Goal: Answer question/provide support: Share knowledge or assist other users

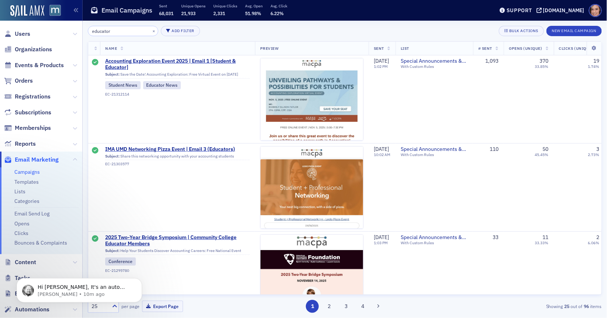
scroll to position [223, 0]
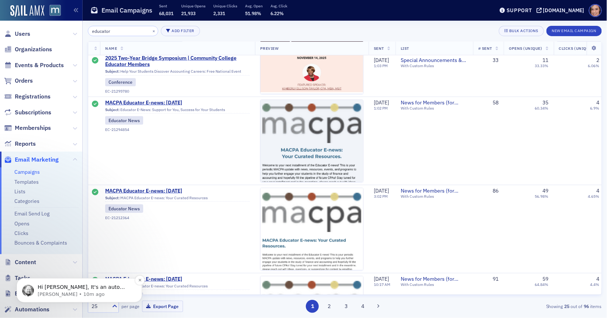
click at [85, 285] on p "Hi Katie, It's an auto generated membership plan based on the conditions here h…" at bounding box center [85, 287] width 95 height 7
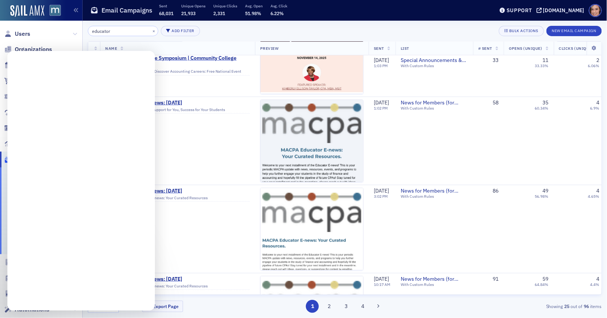
scroll to position [0, 0]
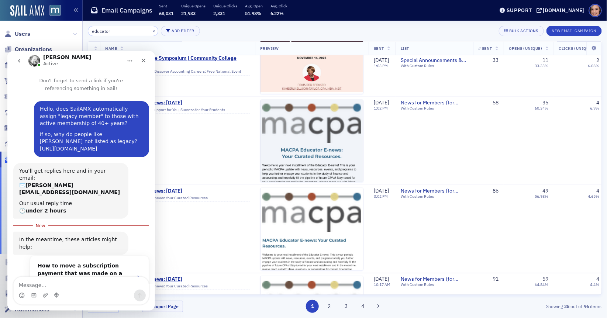
click at [97, 148] on link "[URL][DOMAIN_NAME]" at bounding box center [69, 148] width 58 height 6
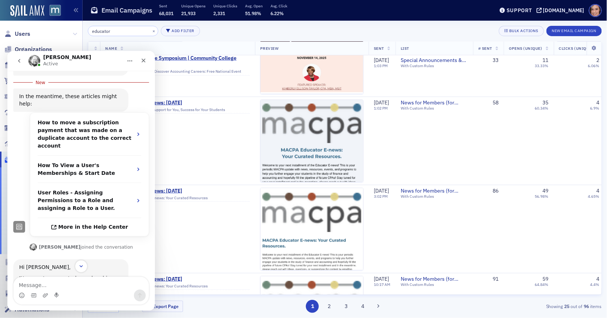
scroll to position [166, 0]
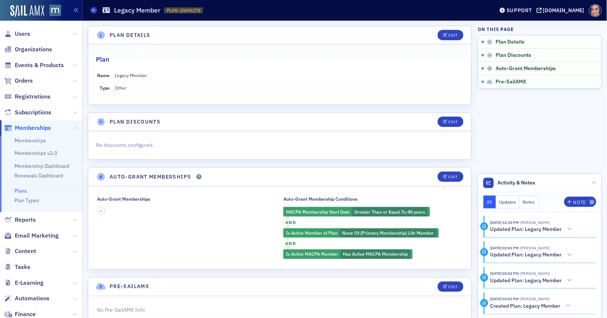
click at [258, 221] on div "Auto-Grant Memberships" at bounding box center [186, 227] width 180 height 63
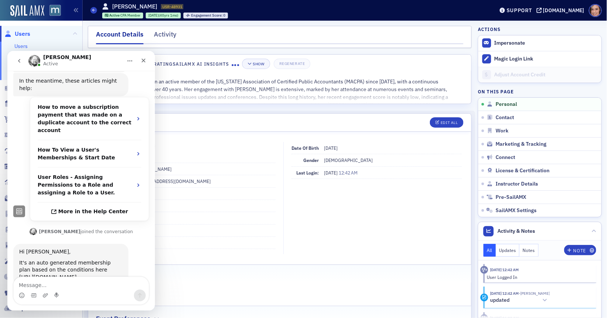
scroll to position [154, 0]
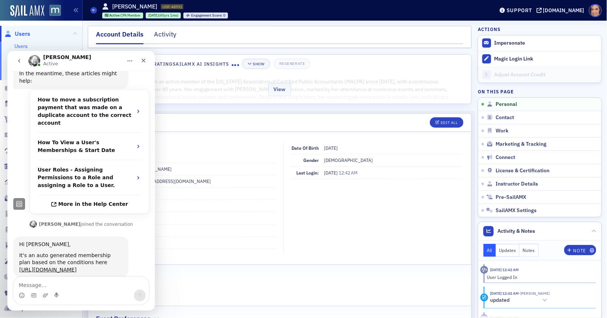
click at [394, 73] on div "View" at bounding box center [279, 88] width 383 height 31
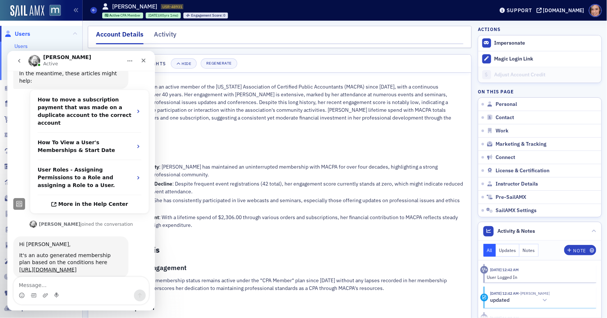
click at [243, 246] on h2 "Detailed Analysis" at bounding box center [280, 250] width 368 height 10
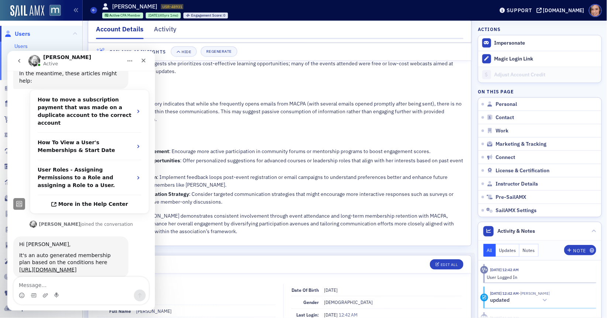
scroll to position [169, 0]
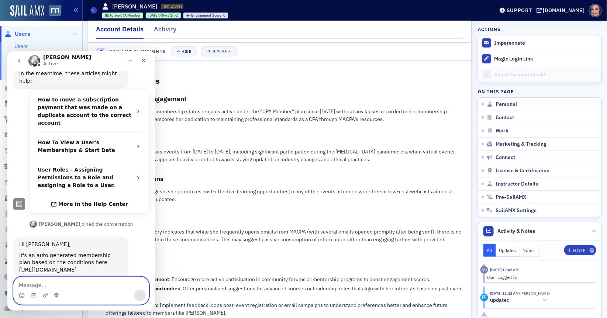
click at [93, 285] on textarea "Message…" at bounding box center [81, 283] width 135 height 13
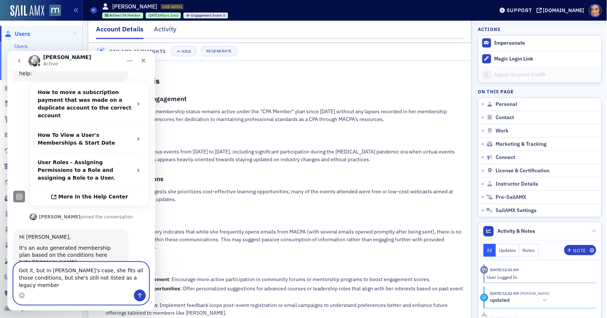
scroll to position [169, 0]
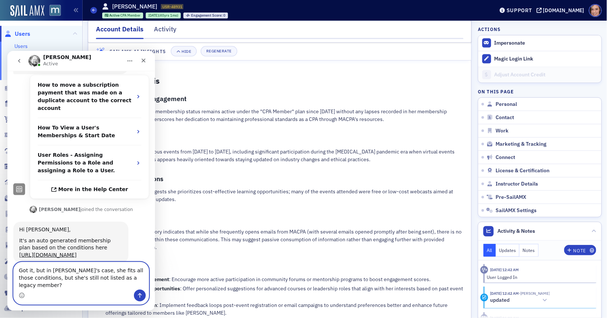
click at [85, 289] on textarea "Got it, but in [PERSON_NAME]'s case, she fits all those conditions, but she's s…" at bounding box center [81, 275] width 135 height 27
paste textarea "[URL][DOMAIN_NAME]"
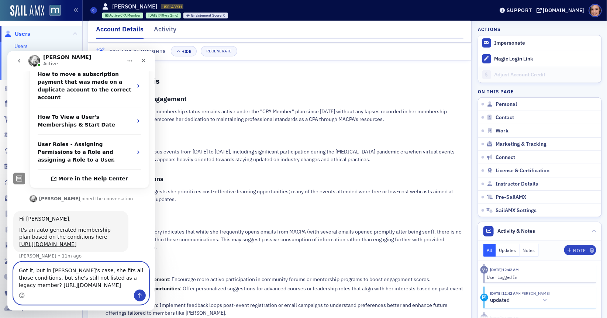
scroll to position [183, 0]
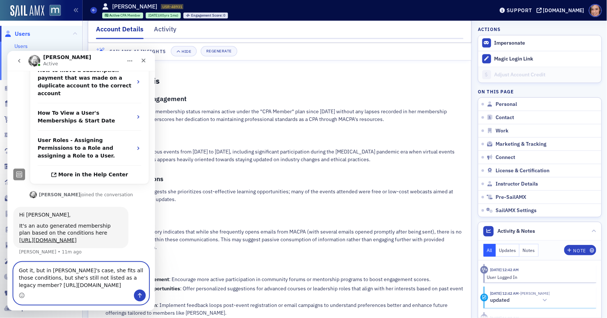
type textarea "Got it, but in [PERSON_NAME]'s case, she fits all those conditions, but she's s…"
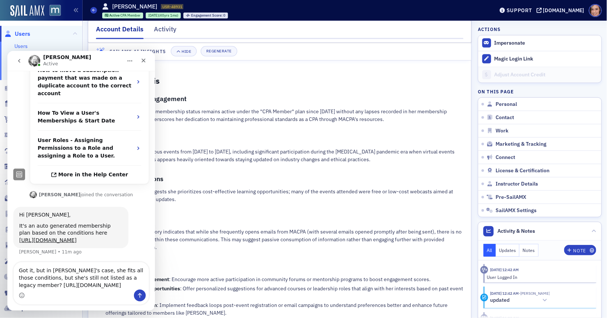
click at [21, 45] on link "Users" at bounding box center [20, 46] width 13 height 7
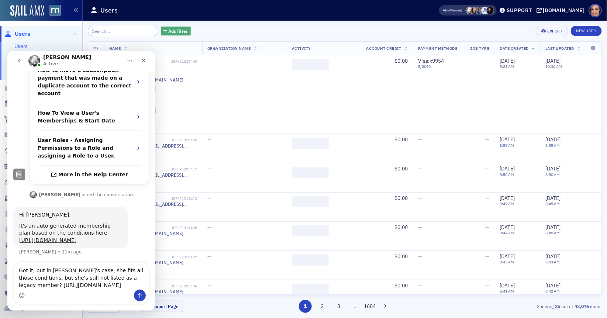
click at [170, 34] on span "Add Filter" at bounding box center [178, 31] width 20 height 7
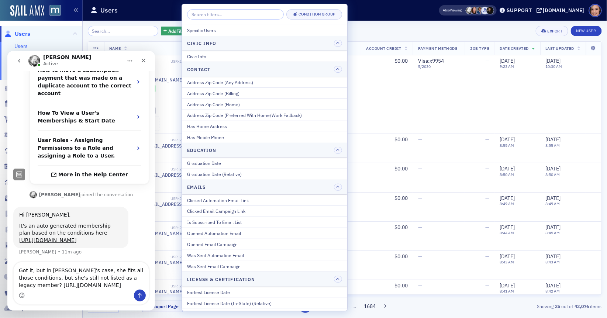
click at [222, 14] on input "search" at bounding box center [235, 14] width 97 height 10
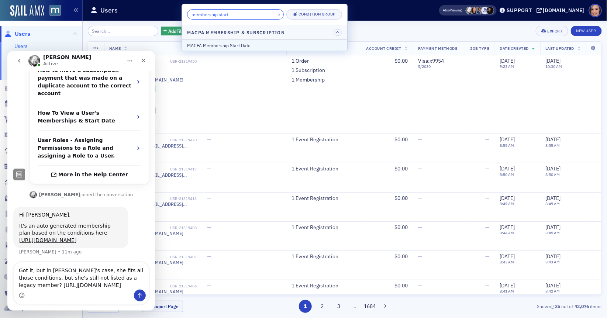
type input "membership start"
click at [206, 45] on div "MACPA Membership Start Date" at bounding box center [264, 45] width 155 height 7
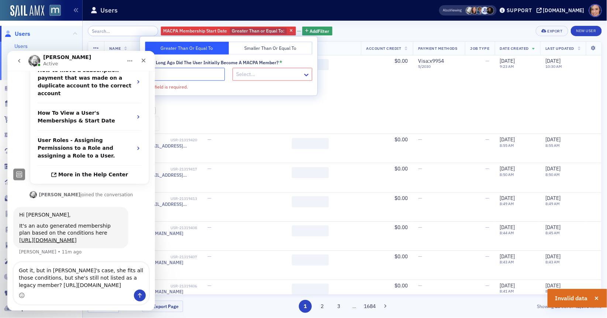
click at [202, 72] on input "How long ago did the user initially become a MACPA member? *" at bounding box center [185, 74] width 80 height 13
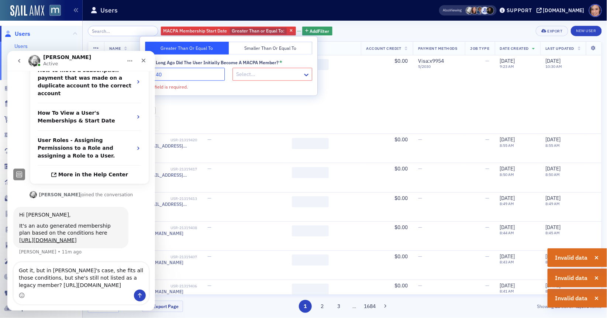
type input "40"
click at [248, 76] on div at bounding box center [269, 74] width 66 height 9
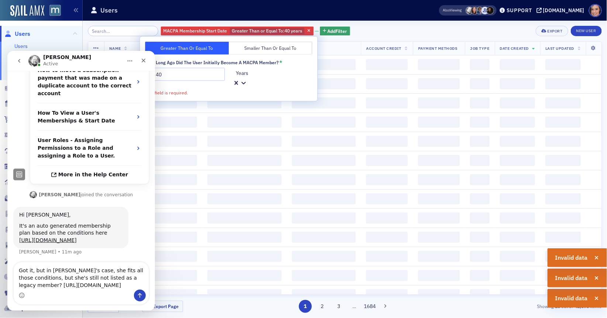
click at [371, 32] on div "MACPA Membership Start Date Greater Than or Equal To : 40 years Add Filter Expo…" at bounding box center [345, 31] width 514 height 10
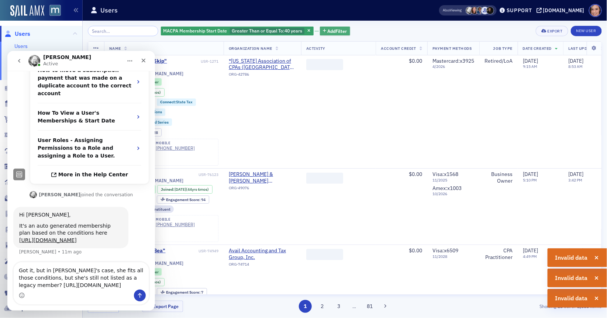
click at [332, 33] on span "Add Filter" at bounding box center [338, 31] width 20 height 7
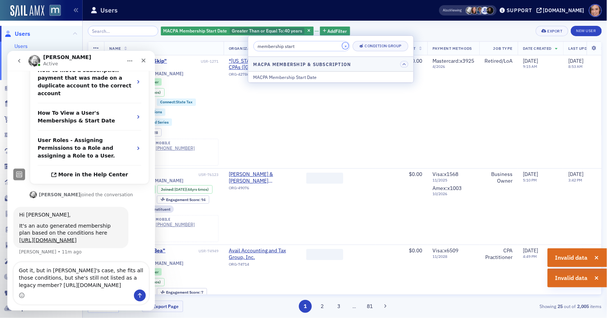
click at [343, 47] on button "×" at bounding box center [346, 45] width 7 height 7
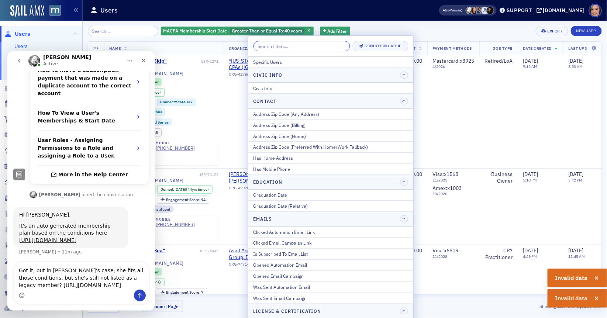
click at [317, 47] on input "search" at bounding box center [302, 46] width 97 height 10
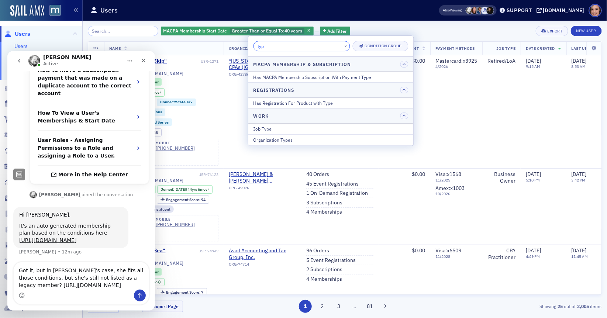
click at [283, 48] on input "typ" at bounding box center [302, 46] width 97 height 10
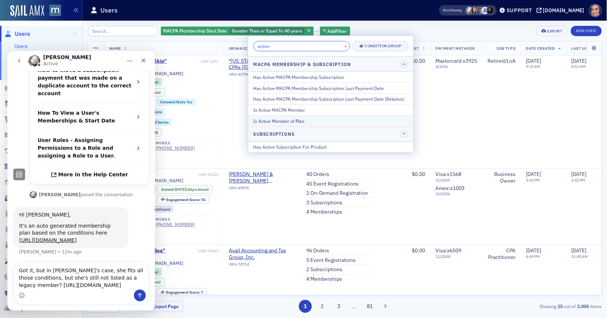
type input "active"
click at [284, 119] on div "Is Active Member of Plan" at bounding box center [331, 121] width 155 height 7
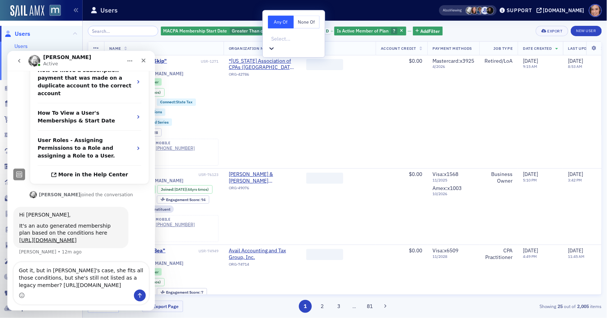
click at [315, 17] on button "None Of" at bounding box center [307, 22] width 26 height 13
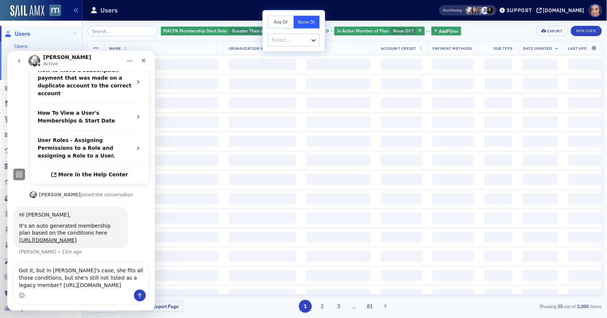
click at [296, 41] on div at bounding box center [290, 39] width 38 height 9
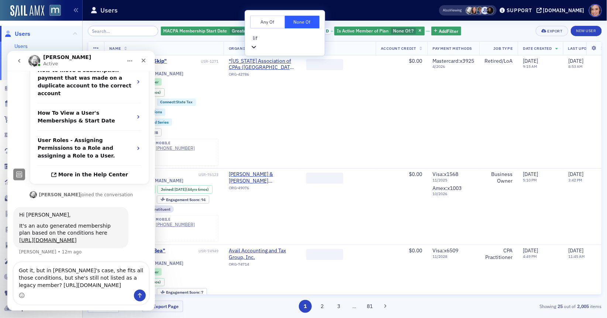
type input "life"
click at [81, 318] on span "[Primary Membership] Life Member" at bounding box center [40, 322] width 81 height 8
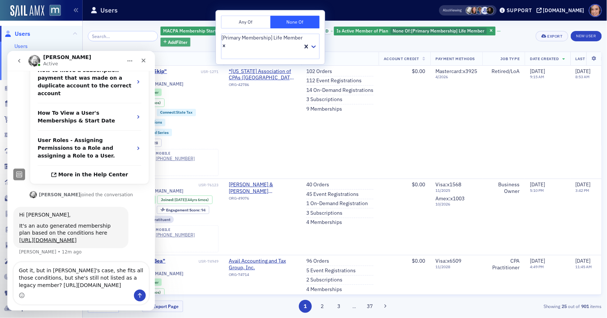
click at [188, 39] on span "Add Filter" at bounding box center [178, 42] width 20 height 7
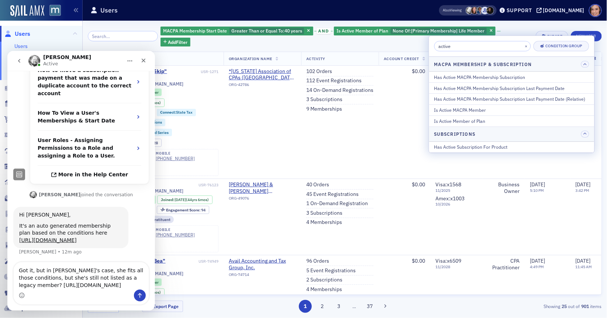
click at [478, 46] on input "active" at bounding box center [483, 46] width 97 height 10
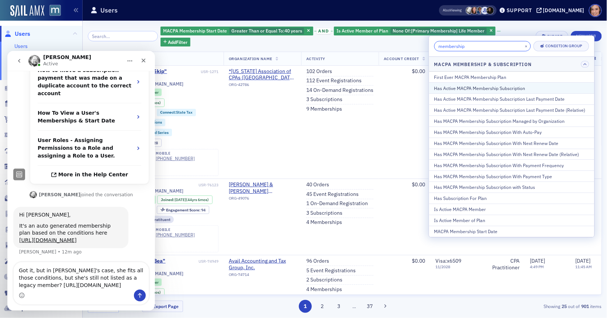
type input "membership"
click at [474, 90] on div "Has Active MACPA Membership Subscription" at bounding box center [512, 88] width 155 height 7
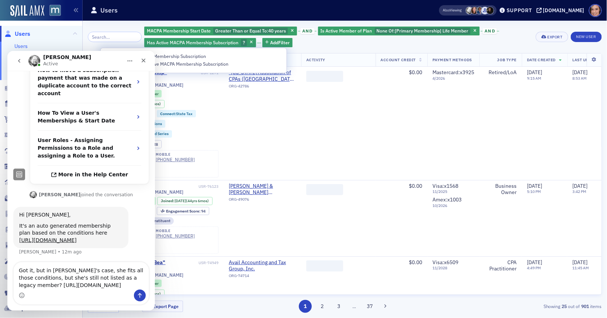
click at [197, 56] on span "Has Active MACPA Membership Subscription" at bounding box center [160, 56] width 91 height 6
click at [113, 56] on input "Has Active MACPA Membership Subscription" at bounding box center [109, 56] width 7 height 7
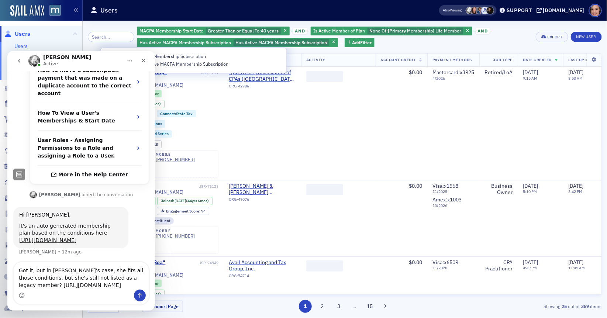
click at [410, 44] on div "MACPA Membership Start Date Greater Than or Equal To : 40 years and Is Active M…" at bounding box center [334, 37] width 394 height 22
drag, startPoint x: 91, startPoint y: 61, endPoint x: 99, endPoint y: 68, distance: 11.0
click at [99, 68] on nav "Aidan Active" at bounding box center [81, 61] width 148 height 20
click at [144, 62] on icon "Close" at bounding box center [144, 60] width 6 height 6
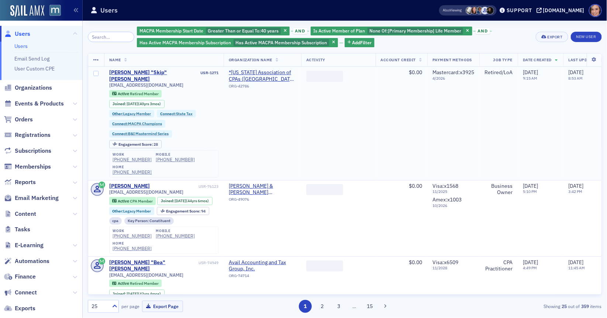
scroll to position [183, 0]
click at [352, 43] on span "Add Filter" at bounding box center [362, 42] width 20 height 7
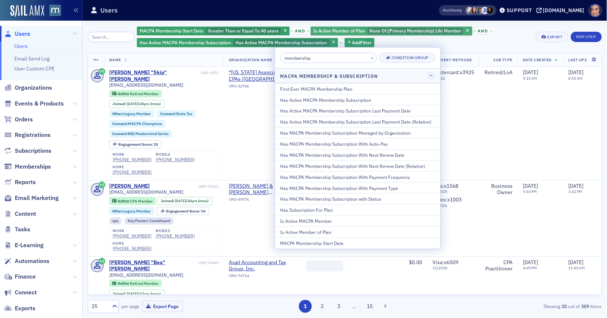
click at [396, 32] on span "[Primary Membership] Life Member" at bounding box center [424, 31] width 73 height 6
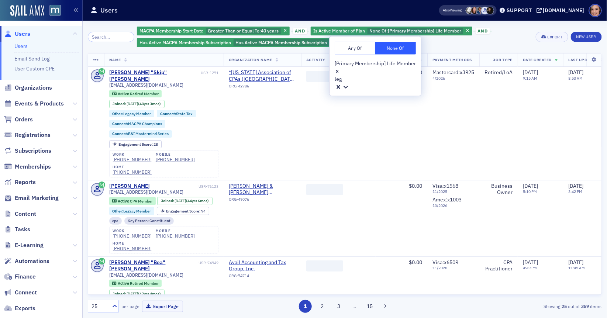
type input "leg"
click at [466, 47] on div "MACPA Membership Start Date Greater Than or Equal To : 40 years and Is Active M…" at bounding box center [334, 37] width 394 height 22
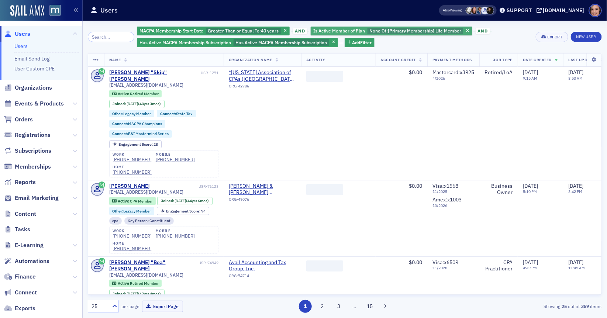
click at [398, 30] on span "[Primary Membership] Life Member" at bounding box center [424, 31] width 73 height 6
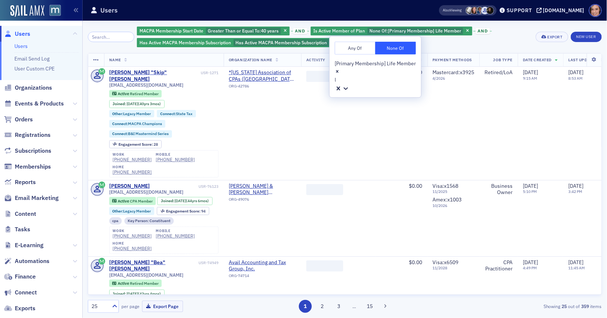
type input "leg"
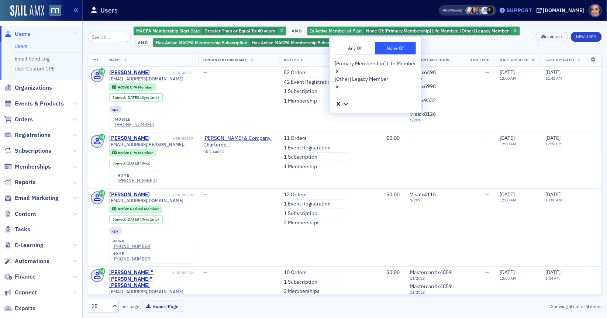
click at [531, 10] on div "Support" at bounding box center [519, 10] width 25 height 7
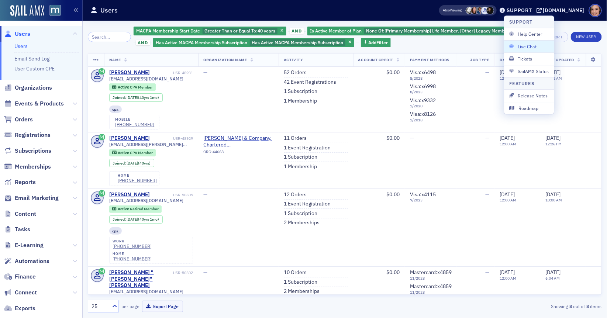
click at [532, 43] on span "Live Chat" at bounding box center [530, 46] width 40 height 7
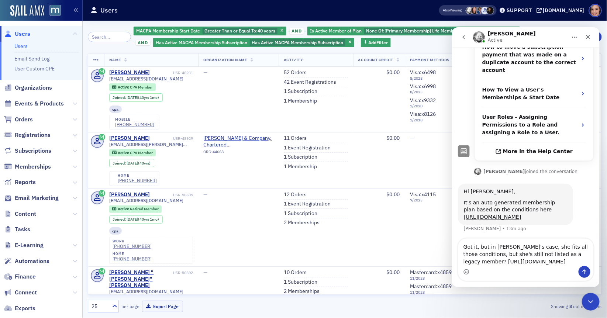
scroll to position [183, 0]
click at [485, 246] on textarea "Got it, but in [PERSON_NAME]'s case, she fits all those conditions, but she's s…" at bounding box center [525, 251] width 135 height 27
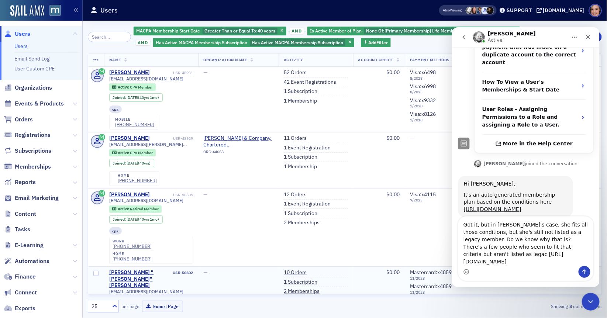
scroll to position [198, 0]
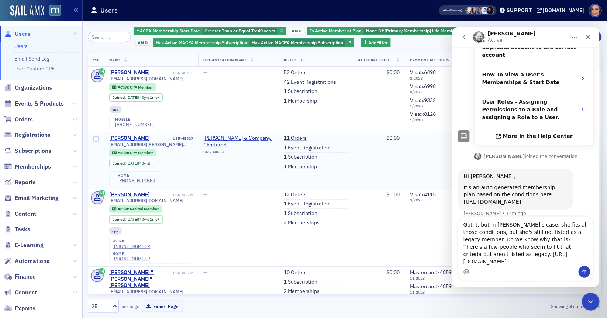
click at [126, 137] on div "[PERSON_NAME]" at bounding box center [129, 138] width 41 height 7
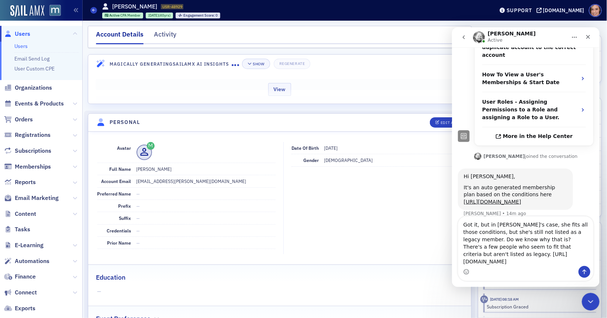
click at [225, 92] on div "View" at bounding box center [279, 88] width 383 height 31
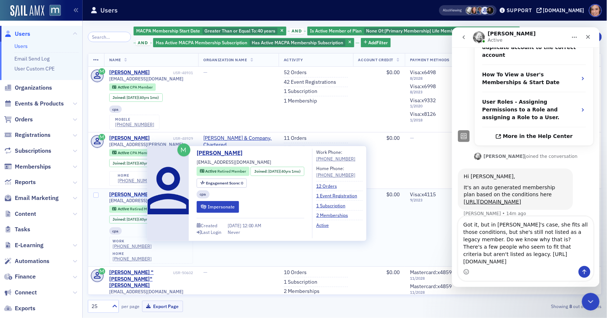
click at [134, 194] on div "[PERSON_NAME]" at bounding box center [129, 195] width 41 height 7
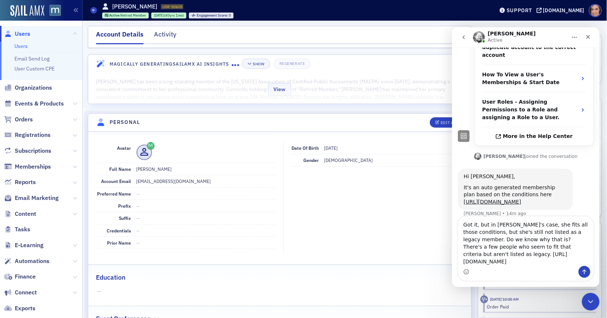
click at [356, 88] on div "View" at bounding box center [279, 88] width 383 height 31
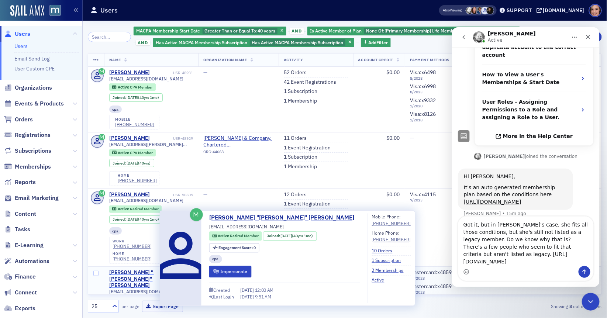
click at [131, 269] on div "[PERSON_NAME] "[PERSON_NAME]" [PERSON_NAME]" at bounding box center [140, 279] width 62 height 20
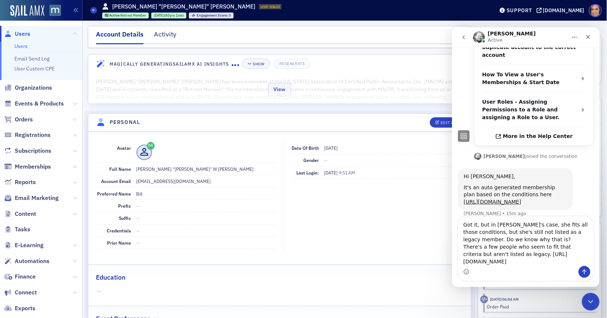
click at [284, 98] on div "View" at bounding box center [279, 88] width 383 height 31
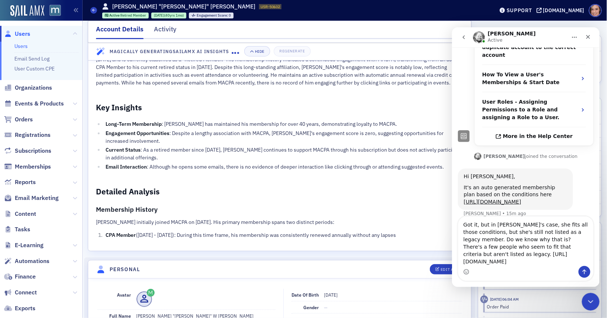
scroll to position [37, 0]
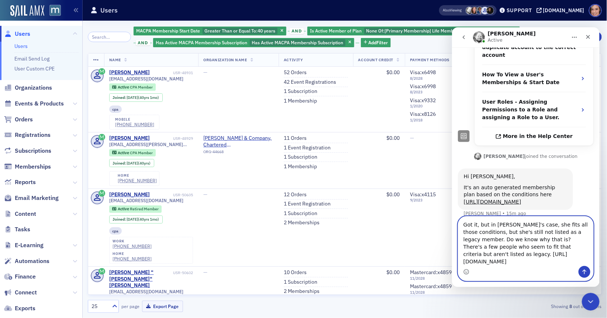
click at [535, 245] on textarea "Got it, but in [PERSON_NAME]'s case, she fits all those conditions, but she's s…" at bounding box center [525, 240] width 135 height 49
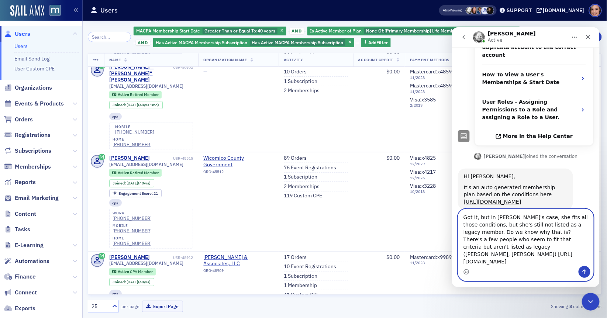
scroll to position [207, 0]
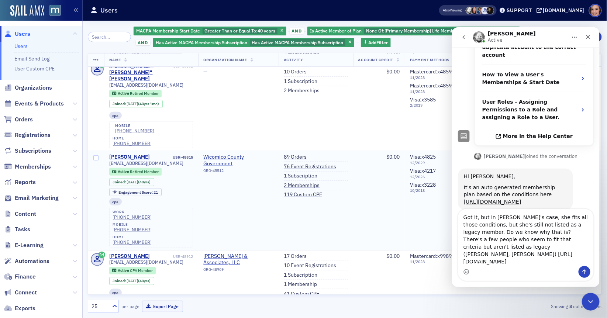
click at [122, 154] on div "[PERSON_NAME]" at bounding box center [129, 157] width 41 height 7
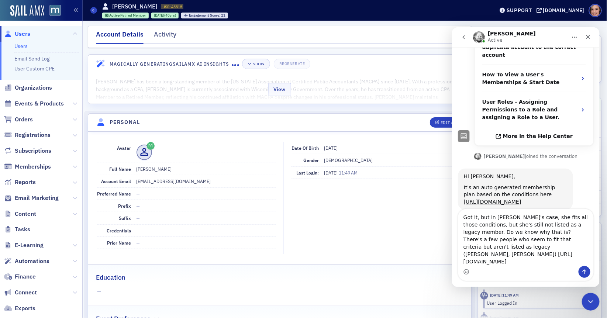
click at [130, 88] on div "View" at bounding box center [279, 88] width 383 height 31
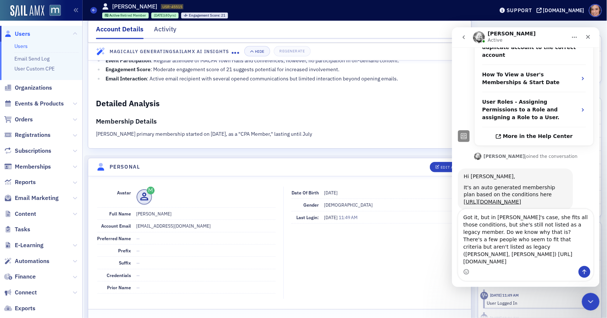
scroll to position [125, 0]
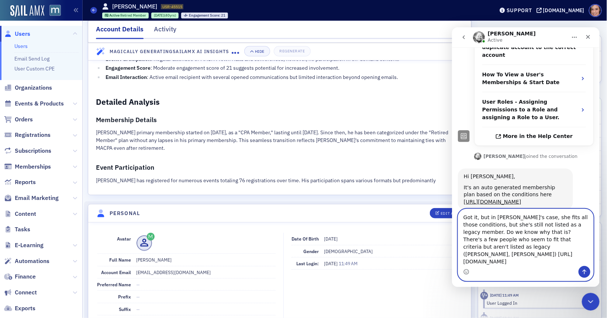
click at [523, 255] on textarea "Got it, but in [PERSON_NAME]'s case, she fits all those conditions, but she's s…" at bounding box center [525, 237] width 135 height 57
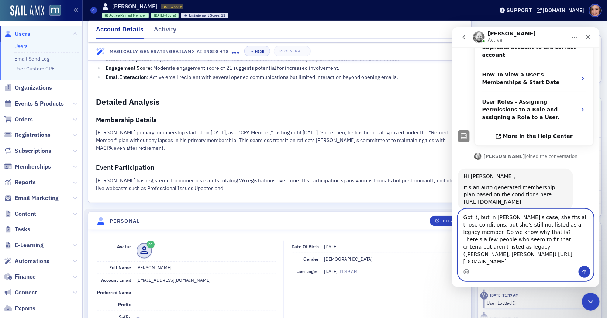
click at [567, 247] on textarea "Got it, but in [PERSON_NAME]'s case, she fits all those conditions, but she's s…" at bounding box center [525, 237] width 135 height 57
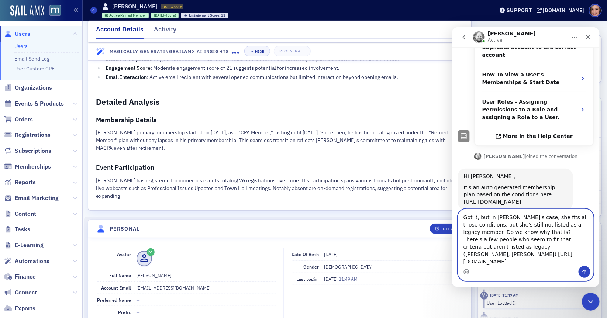
click at [566, 247] on textarea "Got it, but in [PERSON_NAME]'s case, she fits all those conditions, but she's s…" at bounding box center [525, 237] width 135 height 57
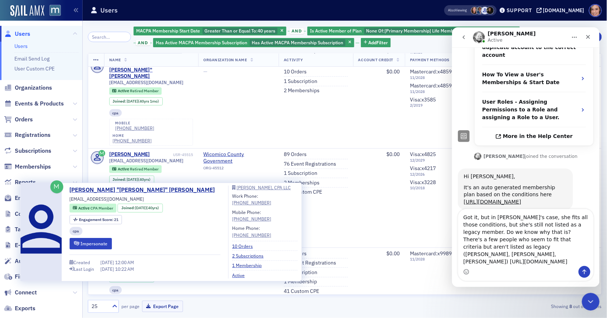
scroll to position [182, 0]
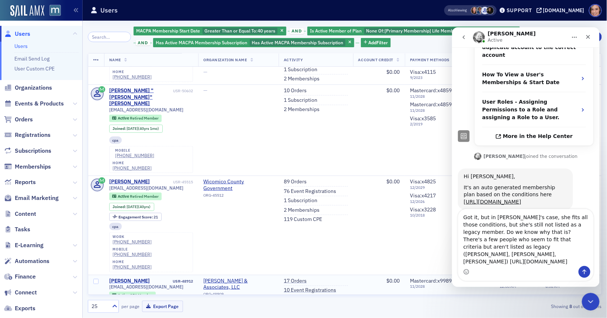
click at [138, 278] on div "[PERSON_NAME]" at bounding box center [129, 281] width 41 height 7
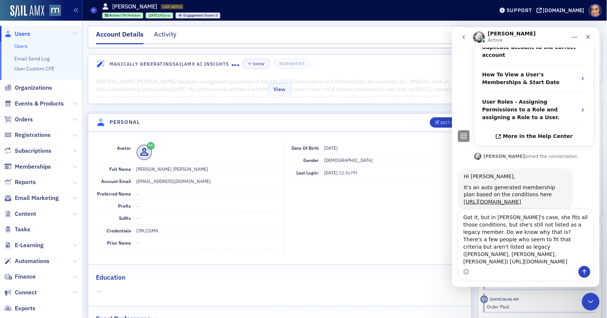
click at [179, 93] on div "View" at bounding box center [279, 88] width 383 height 31
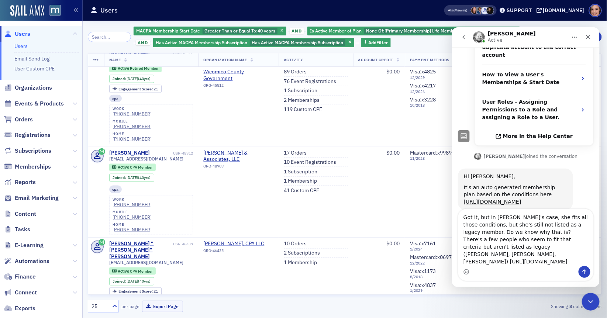
scroll to position [310, 0]
click at [151, 240] on div "[PERSON_NAME] "[PERSON_NAME]" [PERSON_NAME]" at bounding box center [140, 250] width 62 height 20
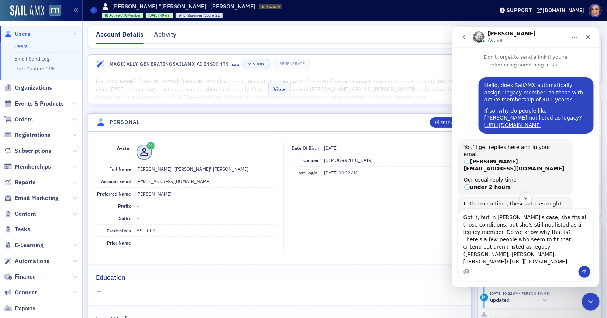
click at [362, 84] on div "View" at bounding box center [279, 88] width 383 height 31
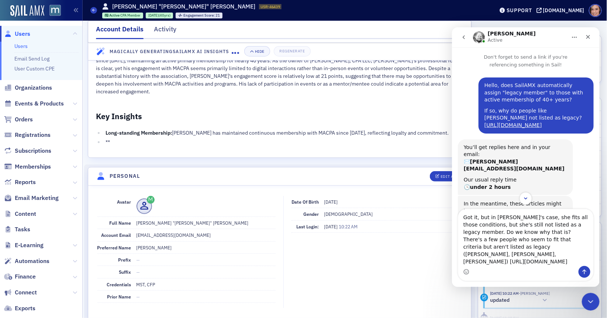
scroll to position [39, 0]
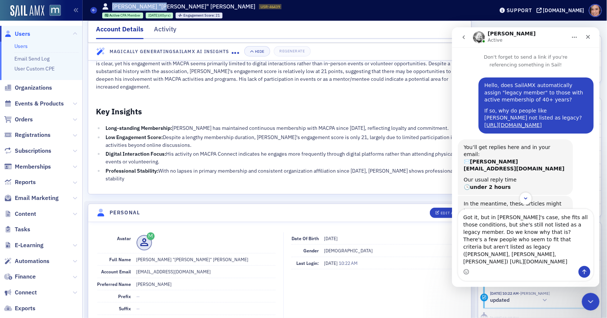
drag, startPoint x: 113, startPoint y: 5, endPoint x: 164, endPoint y: 7, distance: 51.3
click at [164, 7] on h1 "[PERSON_NAME] "[PERSON_NAME]" [PERSON_NAME]" at bounding box center [183, 7] width 143 height 8
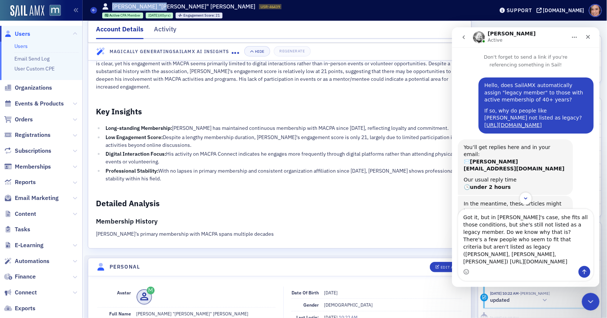
copy h1 "[PERSON_NAME] "[PERSON_NAME]" [PERSON_NAME]"
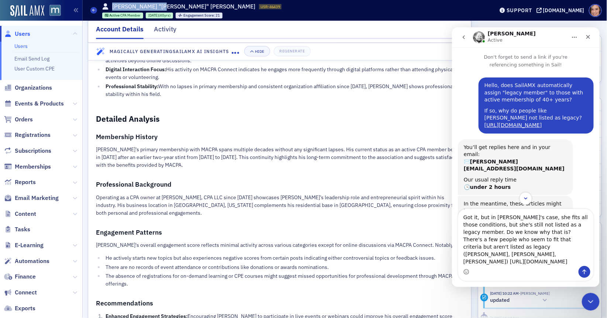
scroll to position [124, 0]
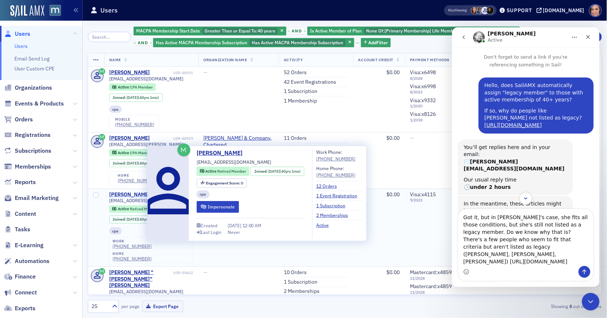
click at [141, 193] on div "[PERSON_NAME]" at bounding box center [129, 195] width 41 height 7
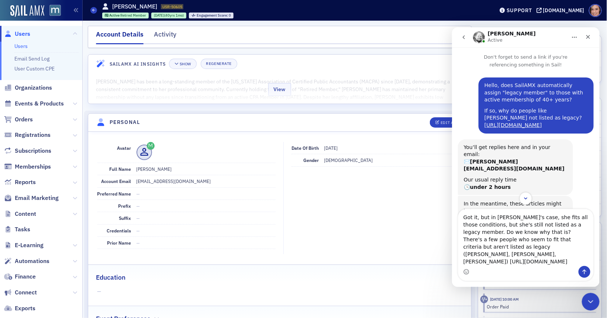
click at [253, 94] on div "View" at bounding box center [279, 88] width 383 height 31
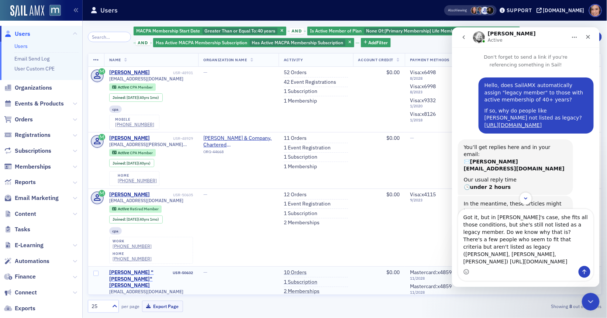
click at [131, 269] on div "[PERSON_NAME] "[PERSON_NAME]" [PERSON_NAME]" at bounding box center [140, 279] width 62 height 20
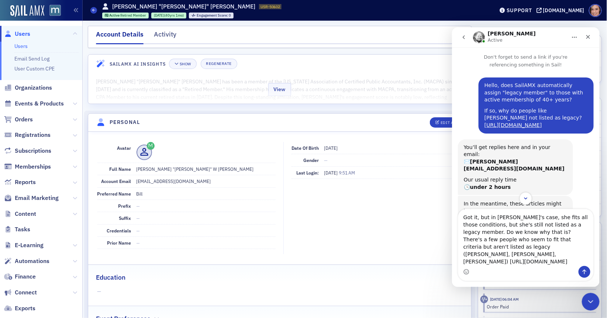
click at [334, 83] on div "View" at bounding box center [279, 88] width 383 height 31
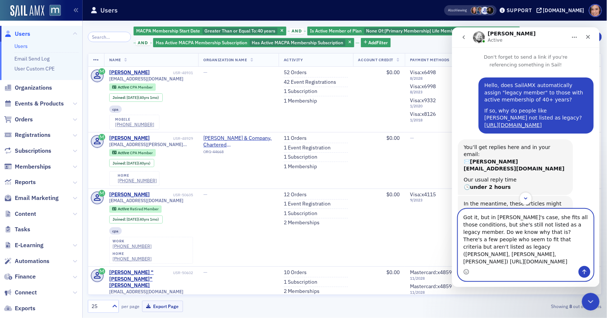
drag, startPoint x: 545, startPoint y: 232, endPoint x: 475, endPoint y: 258, distance: 75.1
click at [475, 258] on textarea "Got it, but in [PERSON_NAME]'s case, she fits all those conditions, but she's s…" at bounding box center [525, 237] width 135 height 57
drag, startPoint x: 476, startPoint y: 254, endPoint x: 545, endPoint y: 233, distance: 72.7
click at [545, 233] on textarea "Got it, but in [PERSON_NAME]'s case, she fits all those conditions, but she's s…" at bounding box center [525, 237] width 135 height 57
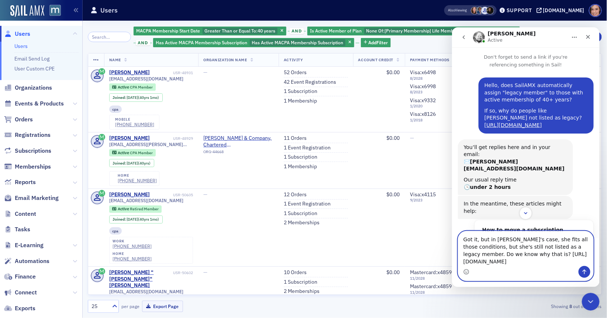
click at [569, 261] on textarea "Got it, but in [PERSON_NAME]'s case, she fits all those conditions, but she's s…" at bounding box center [525, 248] width 135 height 35
paste textarea "There's a few people who seem to fit that criteria but aren't listed as legacy …"
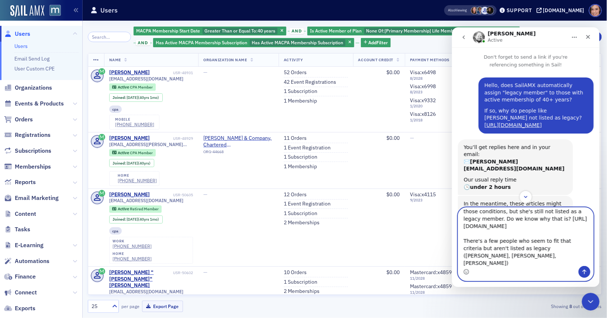
click at [496, 248] on textarea "Got it, but in [PERSON_NAME]'s case, she fits all those conditions, but she's s…" at bounding box center [525, 236] width 135 height 58
click at [536, 262] on textarea "Got it, but in [PERSON_NAME]'s case, she fits all those conditions, but she's s…" at bounding box center [525, 236] width 135 height 58
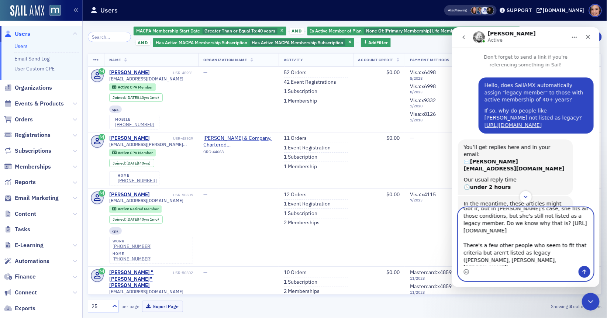
type textarea "Got it, but in [PERSON_NAME]'s case, she fits all those conditions, but she's s…"
click at [586, 272] on icon "Send a message…" at bounding box center [584, 272] width 6 height 6
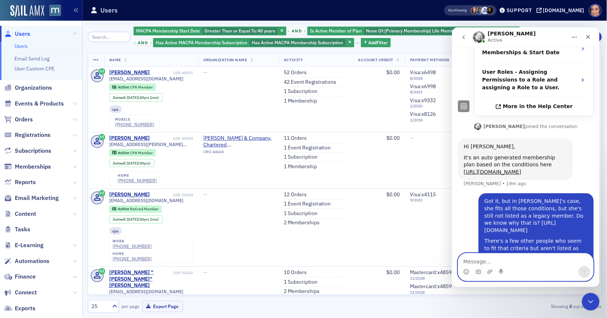
scroll to position [237, 0]
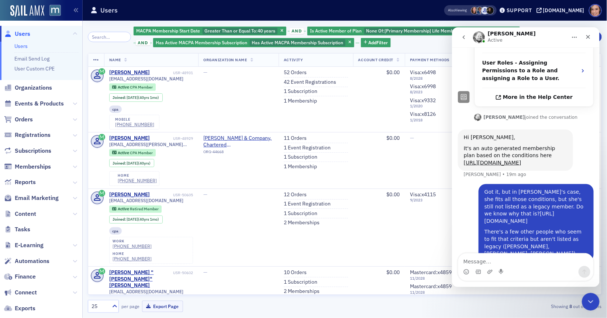
click at [527, 210] on link "[URL][DOMAIN_NAME]" at bounding box center [519, 216] width 70 height 13
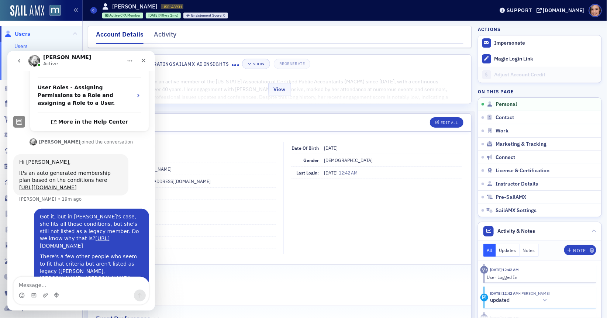
scroll to position [237, 0]
click at [388, 88] on div "View" at bounding box center [279, 88] width 383 height 31
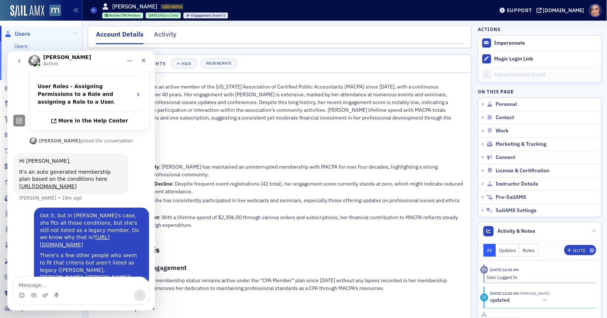
click at [248, 145] on h2 "Key Insights" at bounding box center [280, 150] width 368 height 10
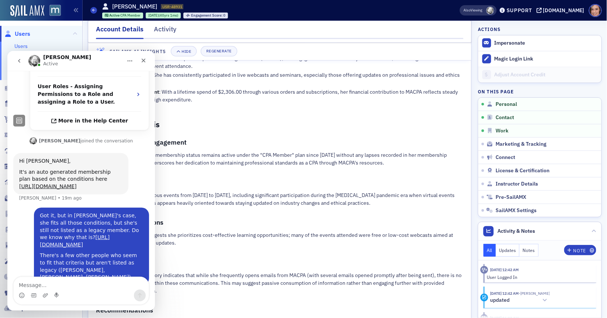
scroll to position [0, 0]
